Goal: Transaction & Acquisition: Book appointment/travel/reservation

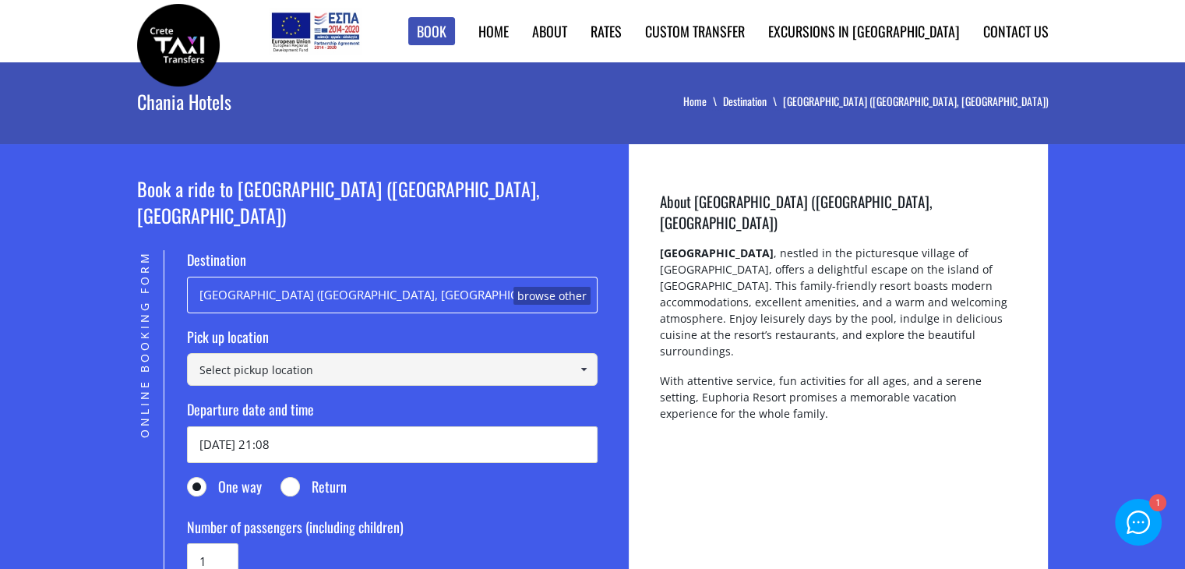
click at [302, 353] on input at bounding box center [392, 369] width 411 height 33
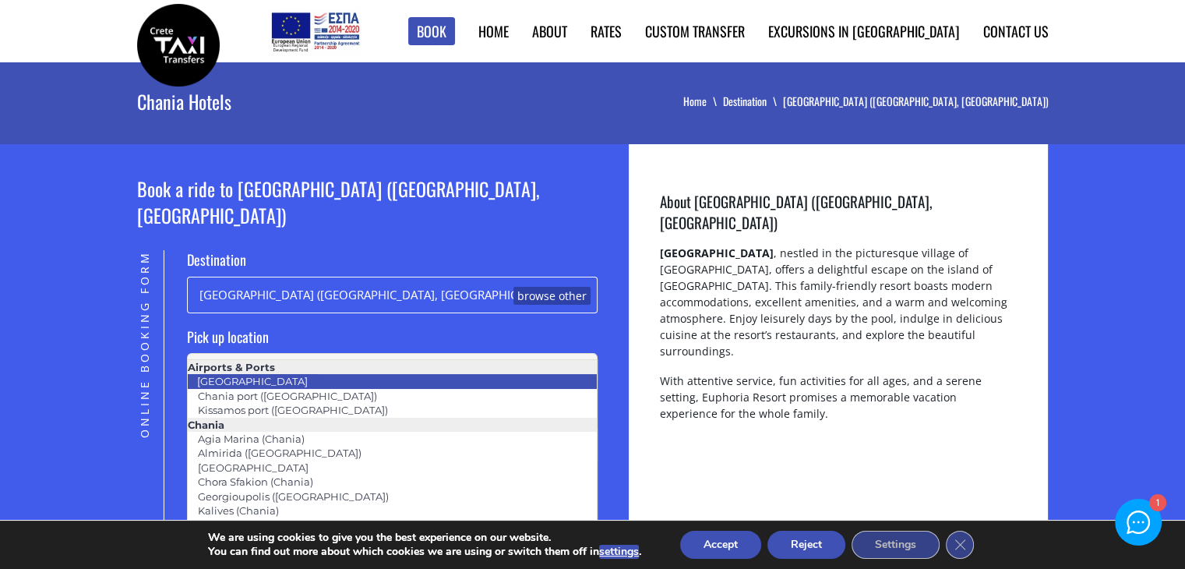
click at [299, 381] on li "Chania airport" at bounding box center [392, 381] width 409 height 14
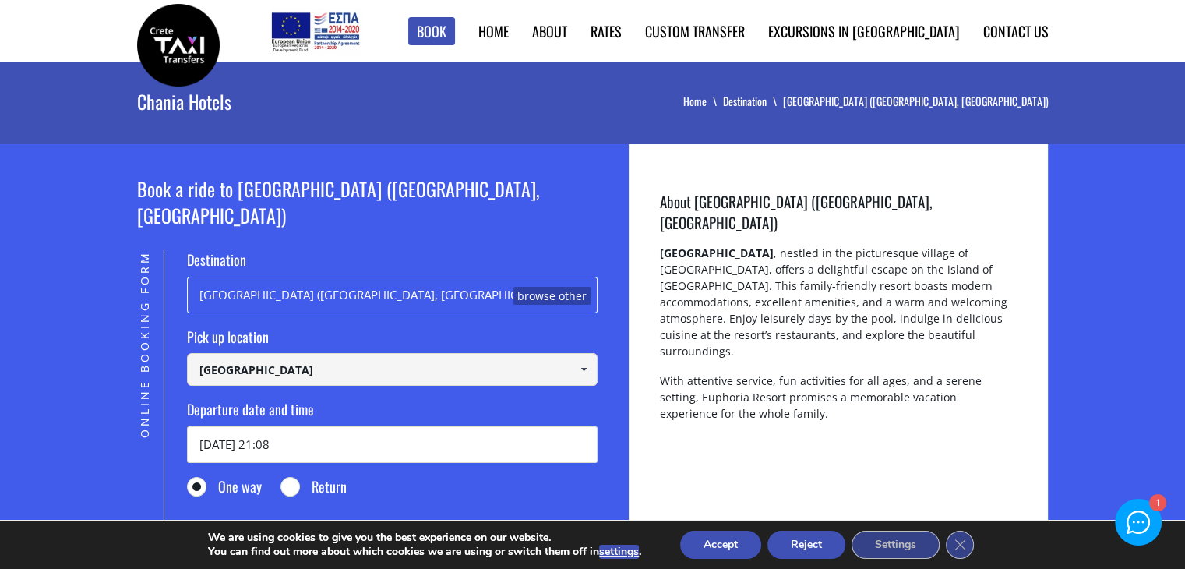
type input "Chania airport"
click at [271, 426] on input "23/09/2025 21:08" at bounding box center [392, 444] width 411 height 37
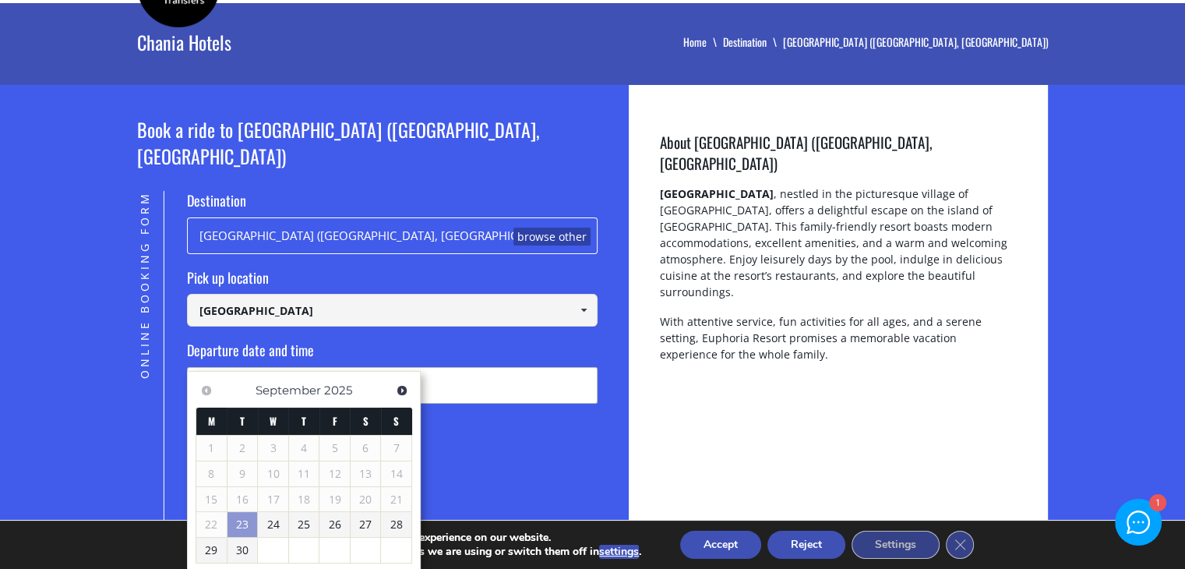
scroll to position [156, 0]
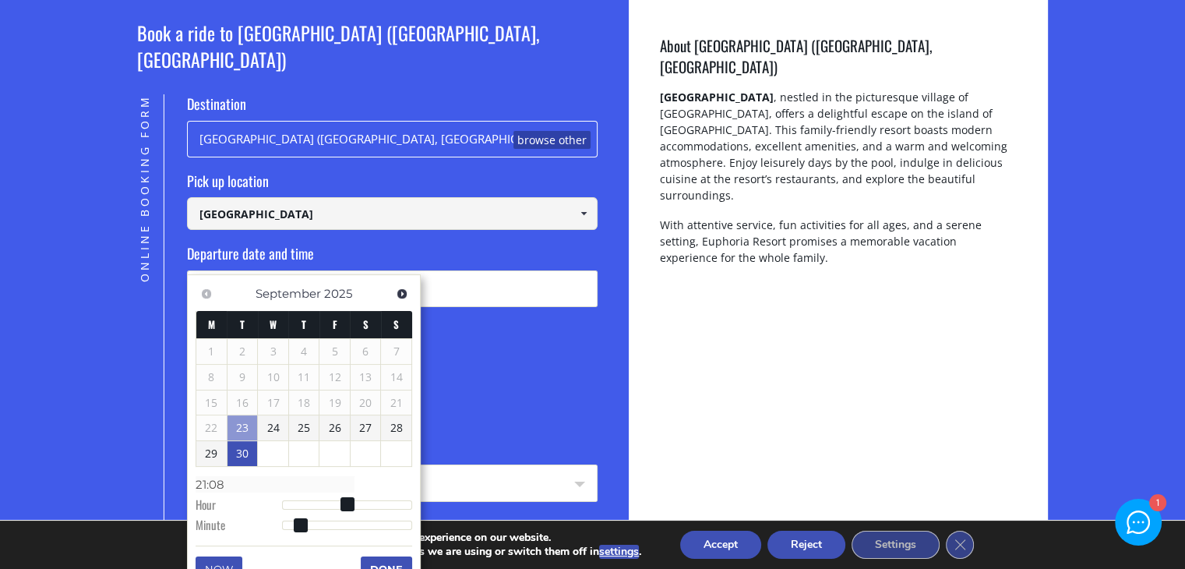
click at [231, 452] on link "30" at bounding box center [243, 453] width 30 height 25
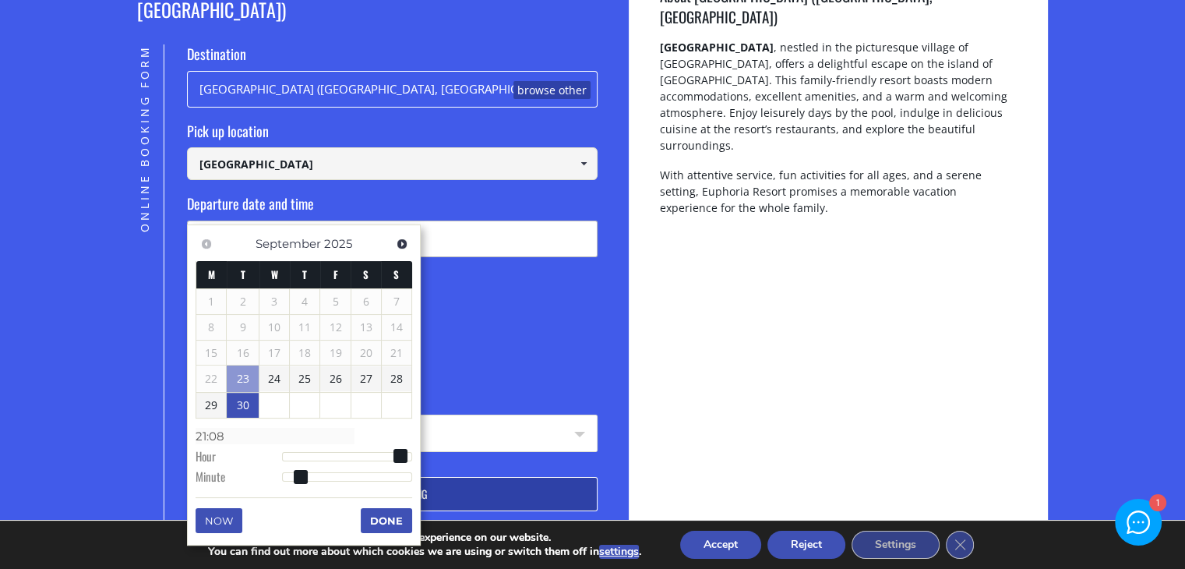
scroll to position [234, 0]
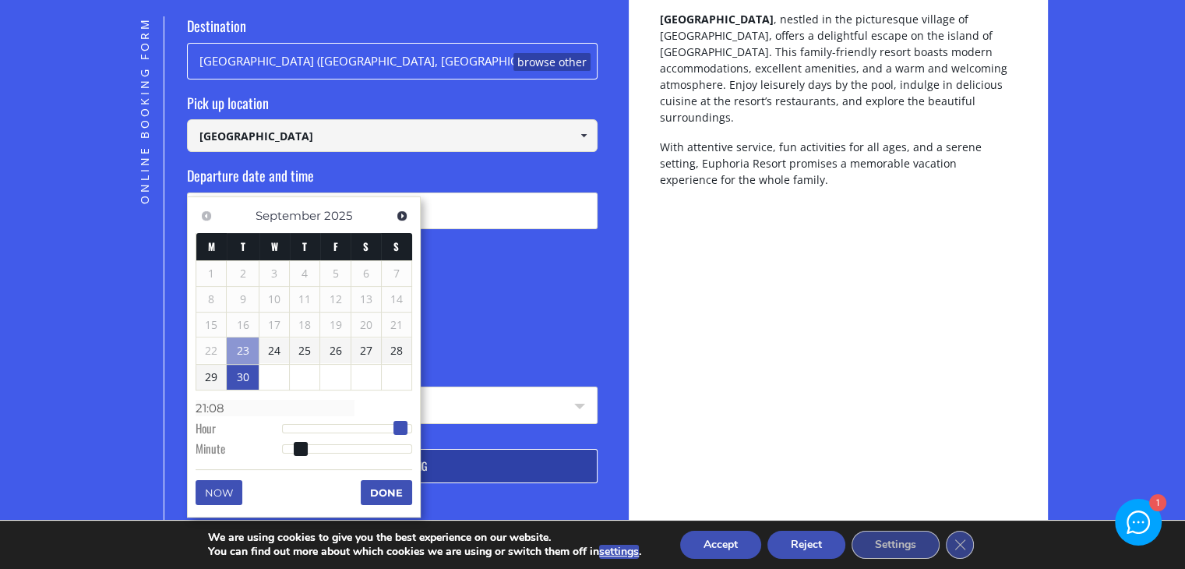
type input "30/09/2025 20:08"
type input "20:08"
type input "30/09/2025 19:08"
type input "19:08"
type input "30/09/2025 18:08"
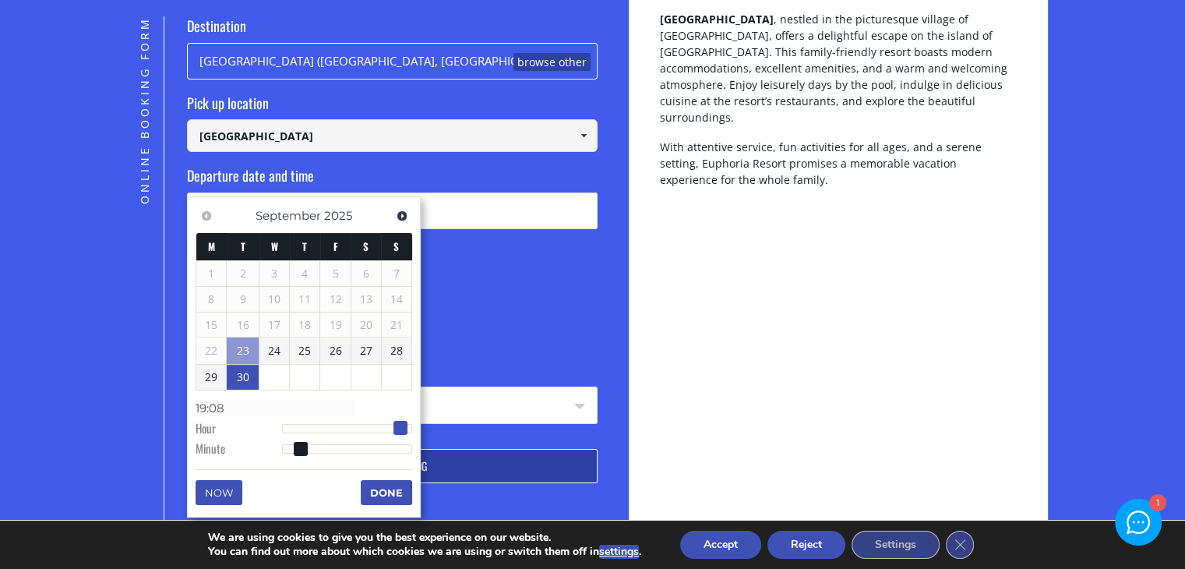
type input "18:08"
type input "30/09/2025 17:08"
type input "17:08"
type input "30/09/2025 18:08"
type input "18:08"
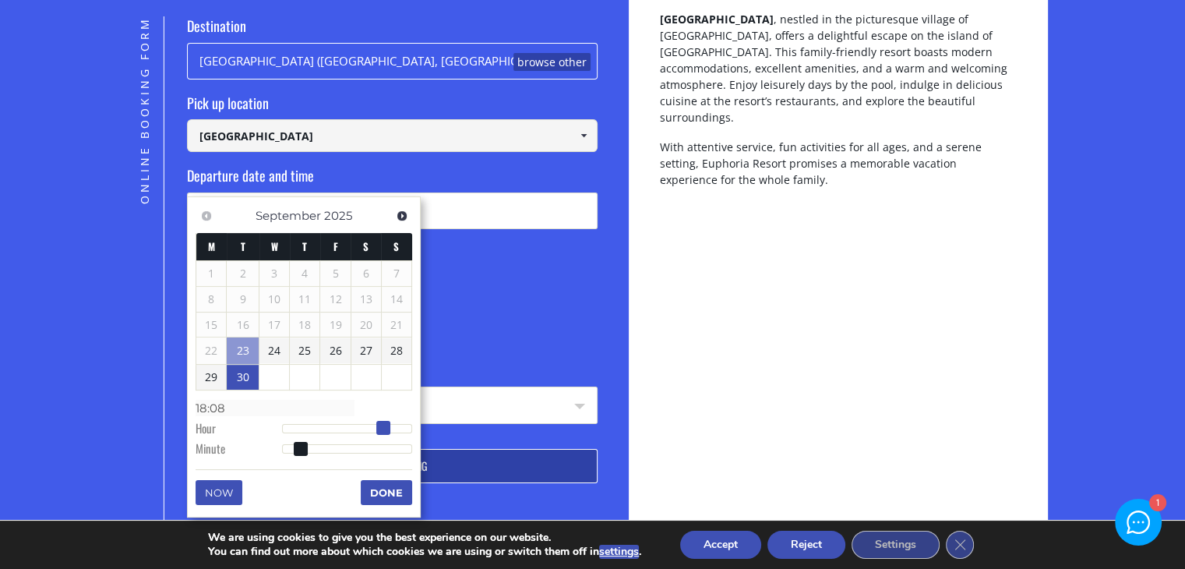
type input "30/09/2025 19:08"
type input "19:08"
type input "30/09/2025 20:08"
type input "20:08"
type input "30/09/2025 19:08"
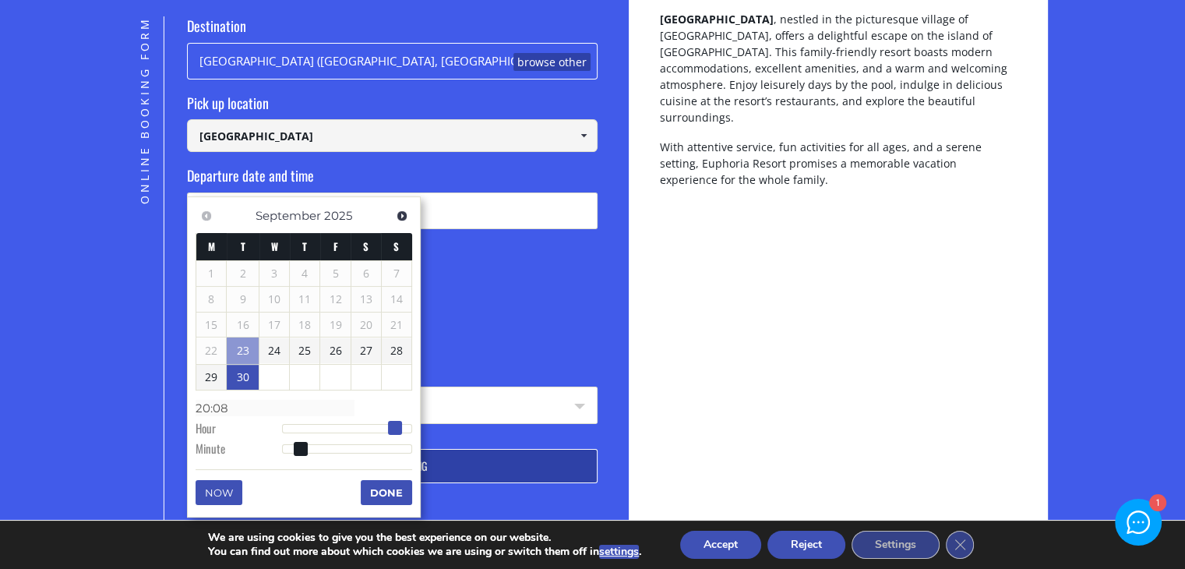
type input "19:08"
drag, startPoint x: 399, startPoint y: 426, endPoint x: 388, endPoint y: 425, distance: 11.0
click at [388, 425] on span at bounding box center [389, 428] width 14 height 14
type input "30/09/2025 19:09"
type input "19:09"
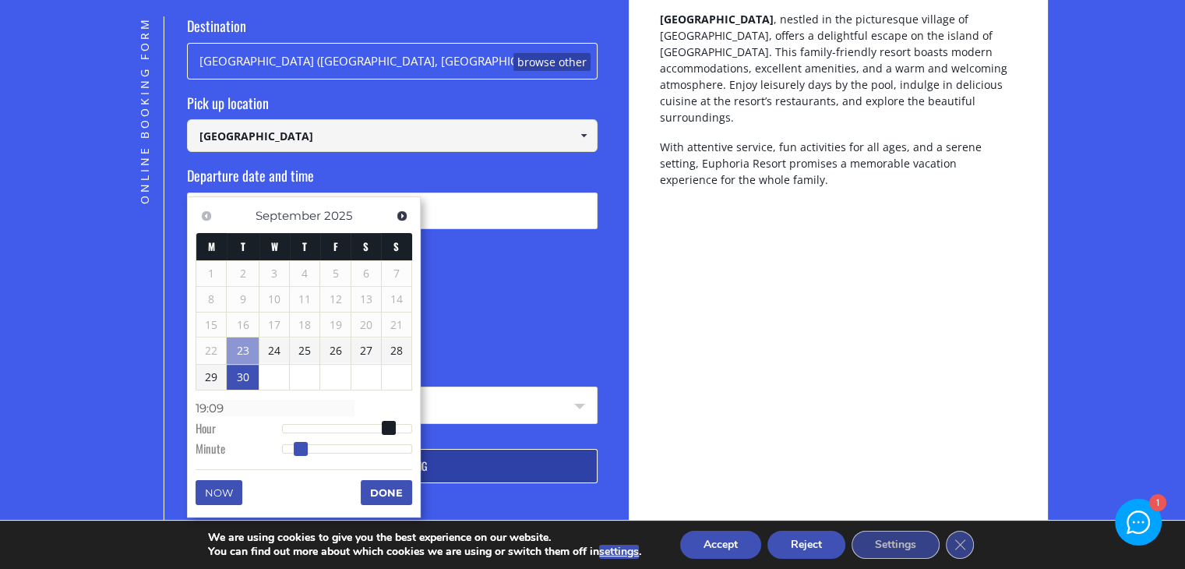
type input "30/09/2025 19:10"
type input "19:10"
type input "30/09/2025 19:11"
type input "19:11"
type input "30/09/2025 19:12"
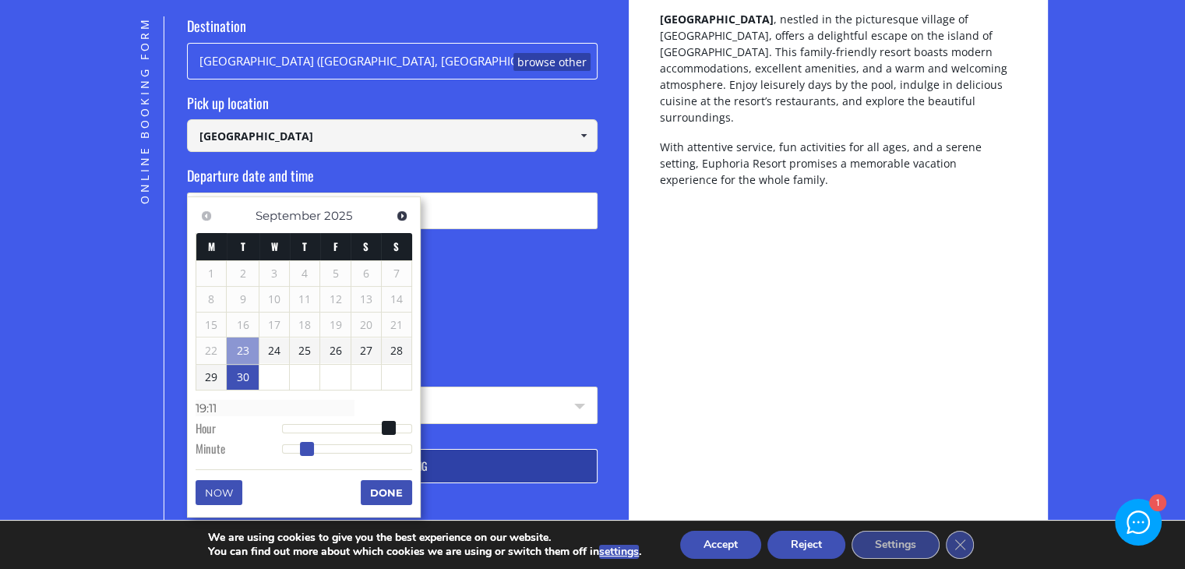
type input "19:12"
type input "30/09/2025 19:13"
type input "19:13"
type input "30/09/2025 19:14"
type input "19:14"
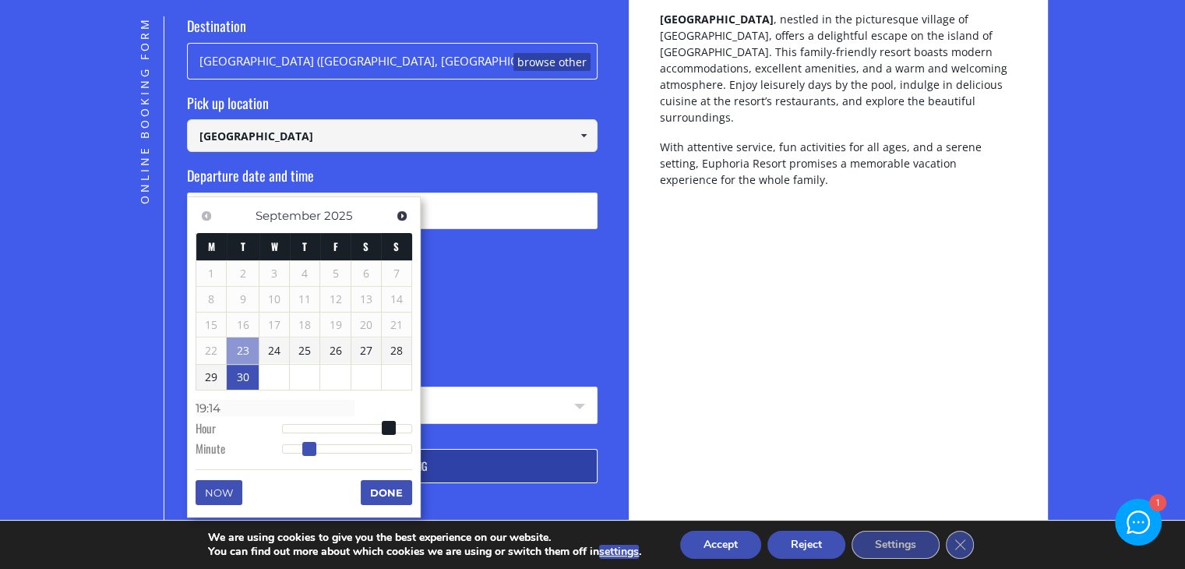
type input "30/09/2025 19:15"
type input "19:15"
drag, startPoint x: 305, startPoint y: 441, endPoint x: 319, endPoint y: 440, distance: 14.0
click at [319, 442] on span at bounding box center [316, 449] width 14 height 14
click at [393, 499] on button "Done" at bounding box center [386, 492] width 51 height 25
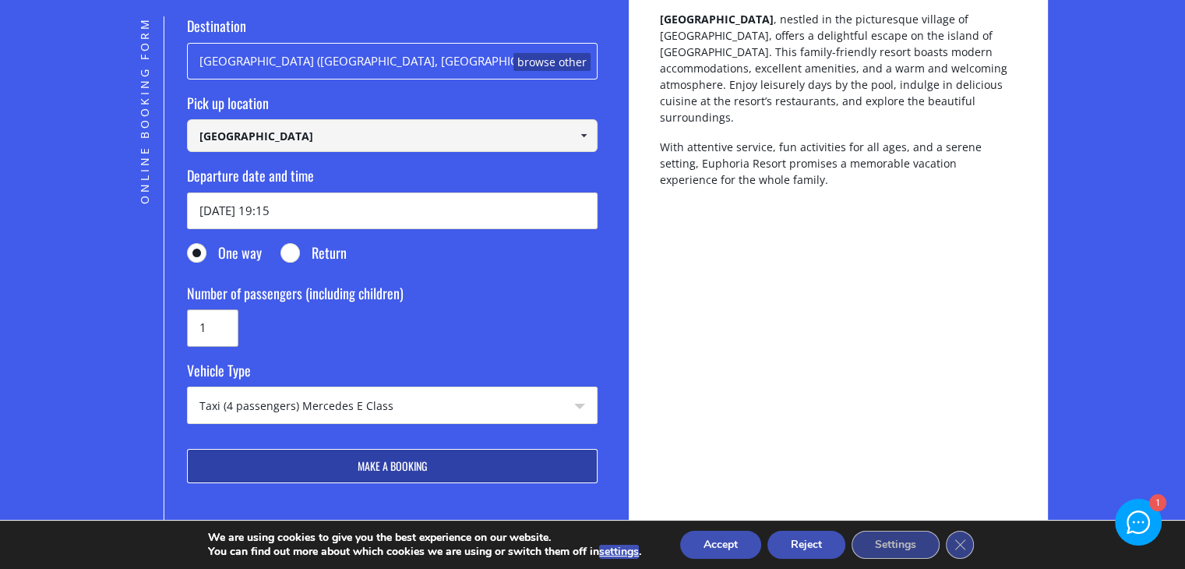
click at [222, 309] on input "1" at bounding box center [212, 327] width 51 height 37
type input "3"
click at [365, 387] on select "Taxi (4 passengers) Mercedes E Class Mini Van (7 passengers) Mercedes Vito Mini…" at bounding box center [392, 405] width 409 height 37
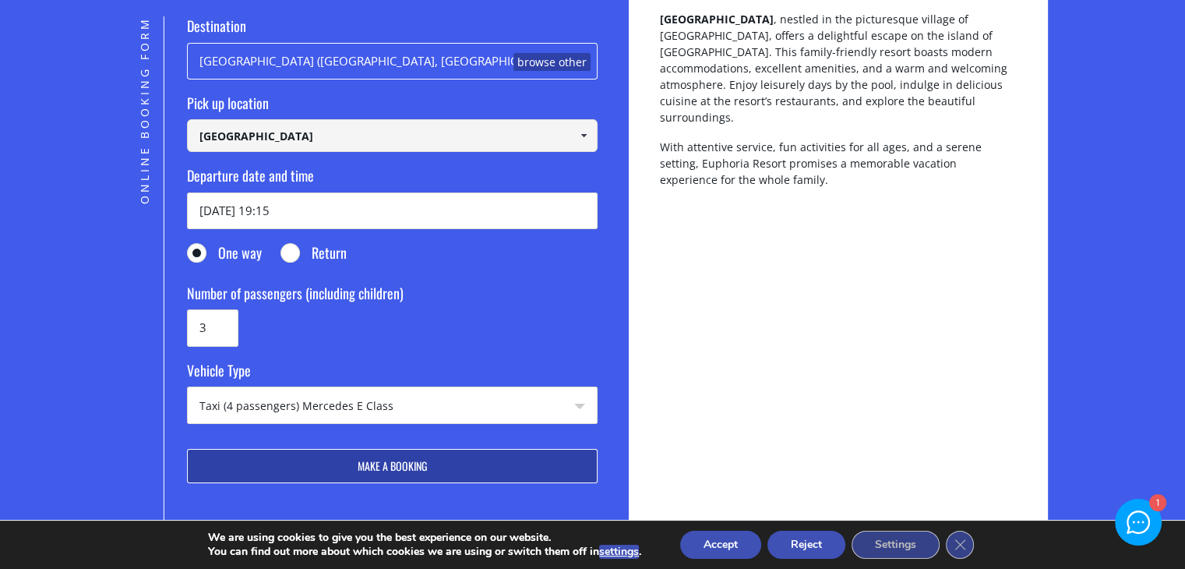
click at [307, 449] on button "Make a booking" at bounding box center [392, 466] width 411 height 34
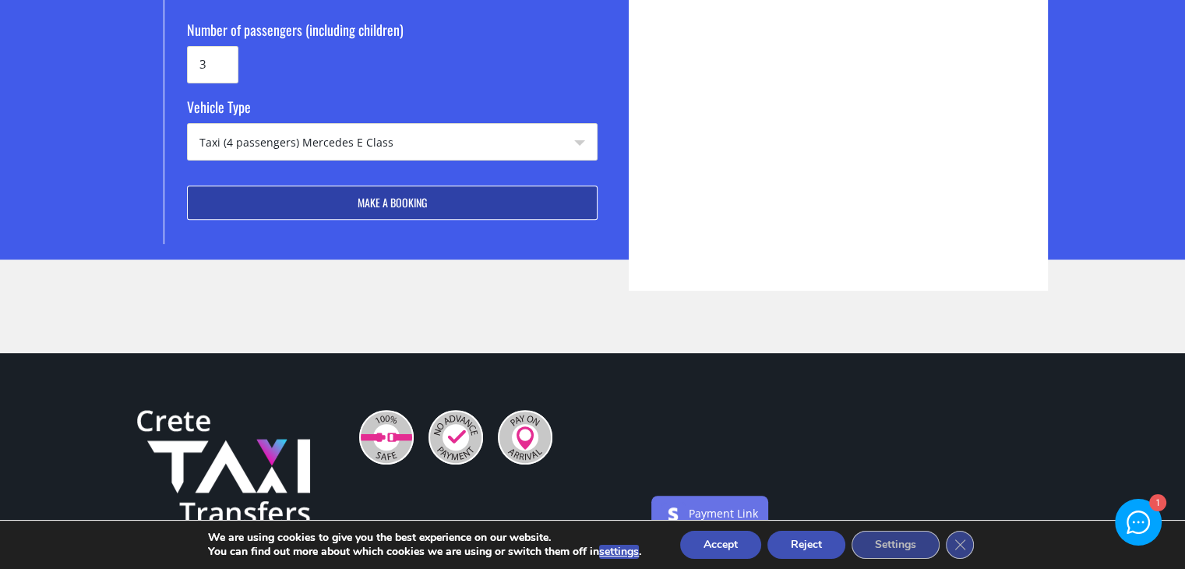
scroll to position [468, 0]
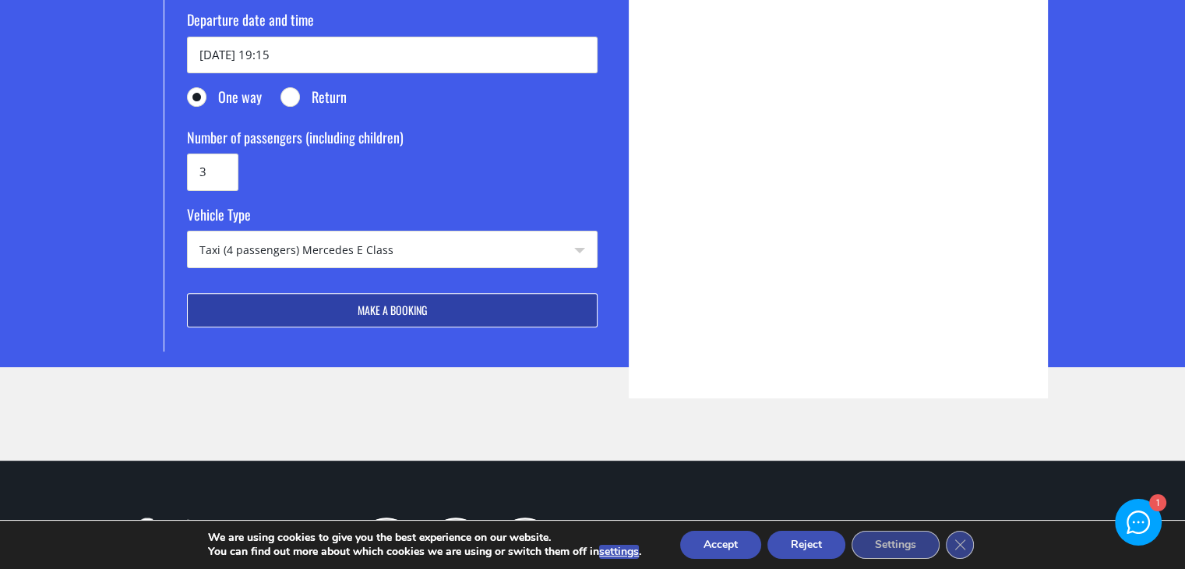
click at [321, 293] on button "Make a booking" at bounding box center [392, 310] width 411 height 34
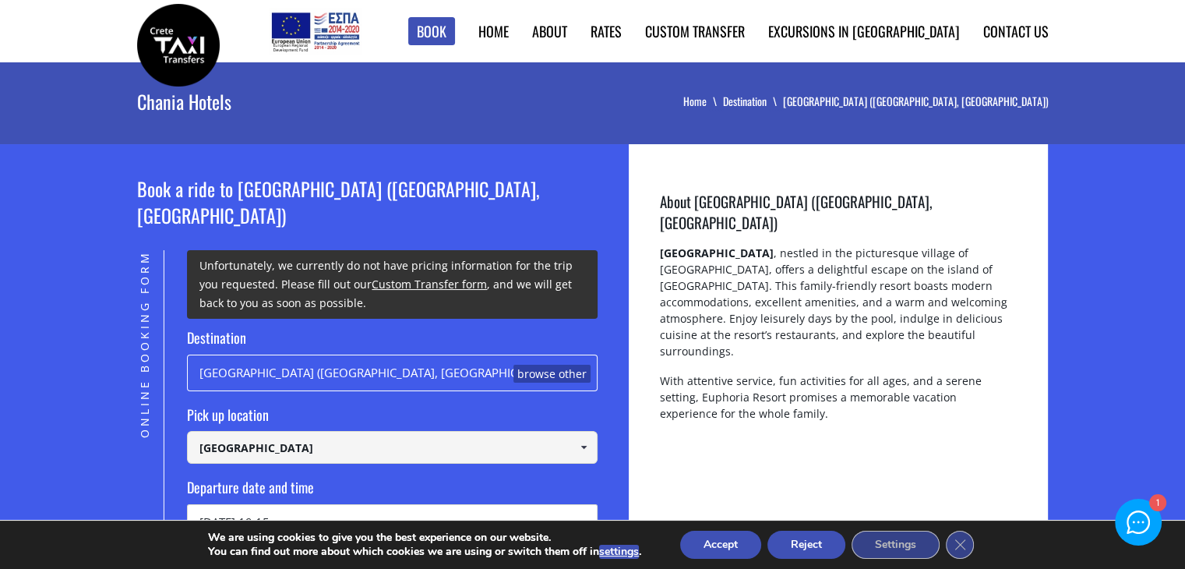
click at [461, 356] on div "Euphoria Resort (Kolymbari, Chania) browse other" at bounding box center [392, 373] width 411 height 37
click at [550, 365] on link "browse other" at bounding box center [552, 374] width 77 height 19
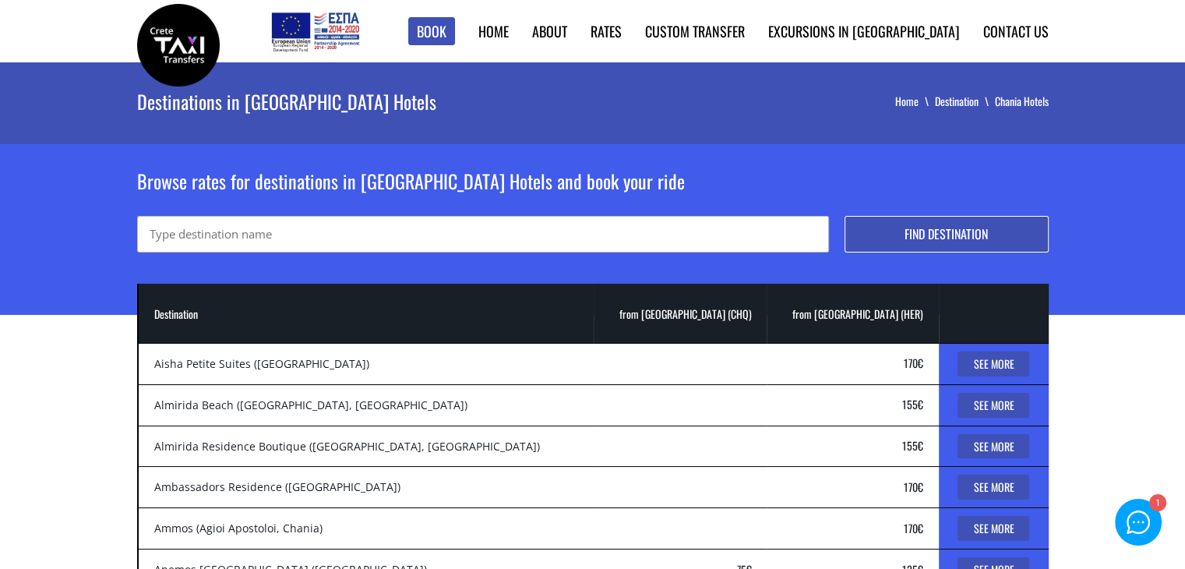
click at [281, 228] on input "text" at bounding box center [483, 234] width 692 height 37
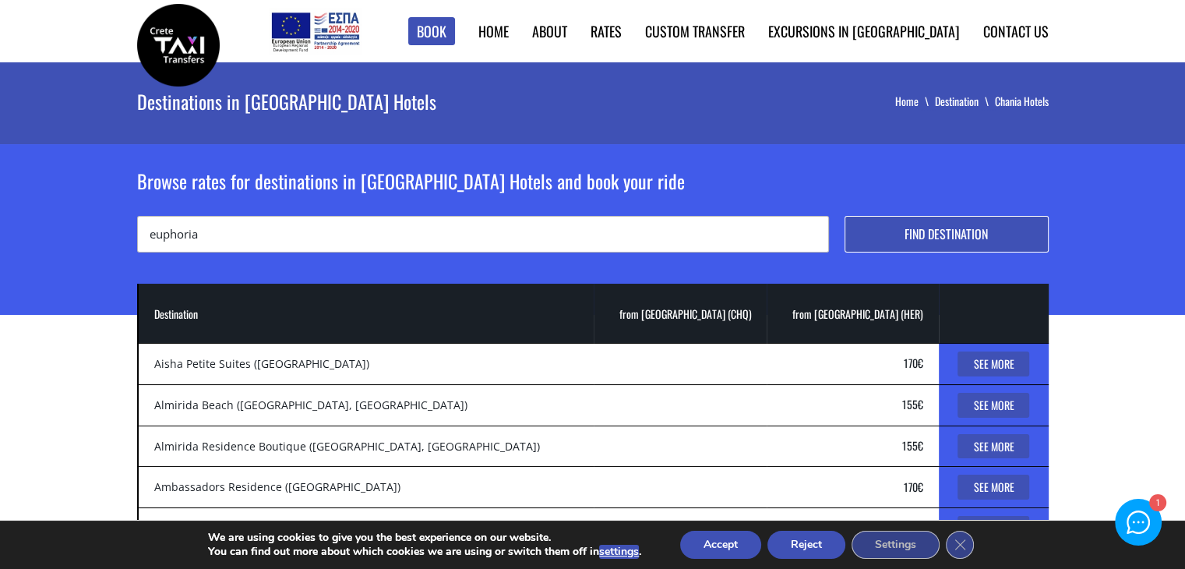
type input "euphoria"
